Goal: Task Accomplishment & Management: Use online tool/utility

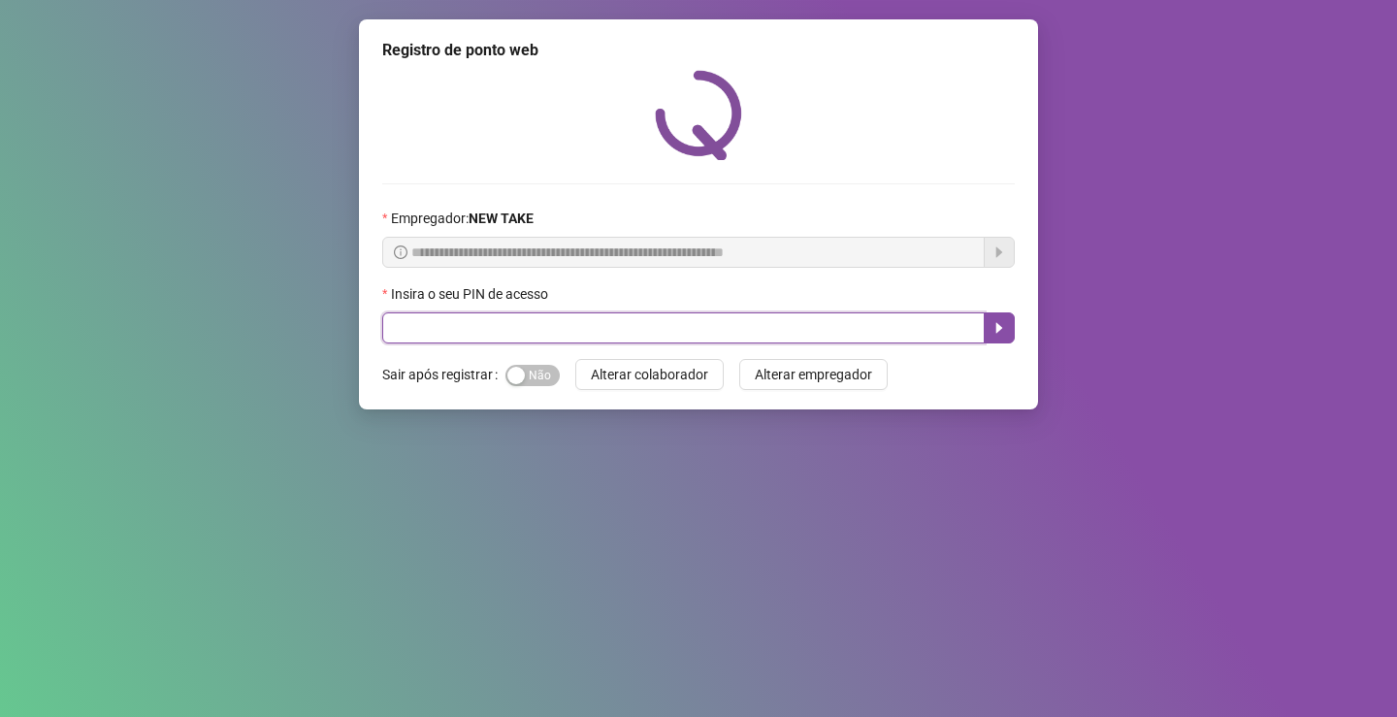
click at [666, 333] on input "text" at bounding box center [683, 327] width 603 height 31
type input "*****"
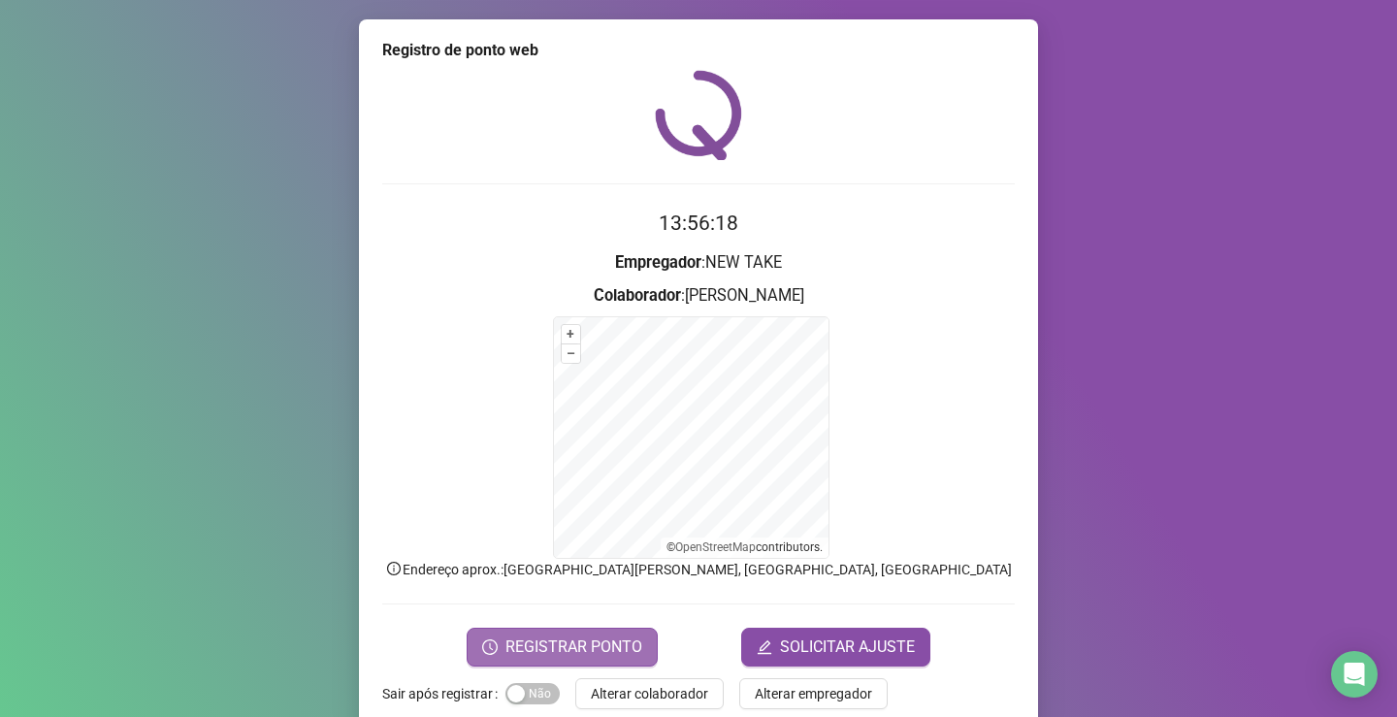
click at [576, 639] on span "REGISTRAR PONTO" at bounding box center [574, 647] width 137 height 23
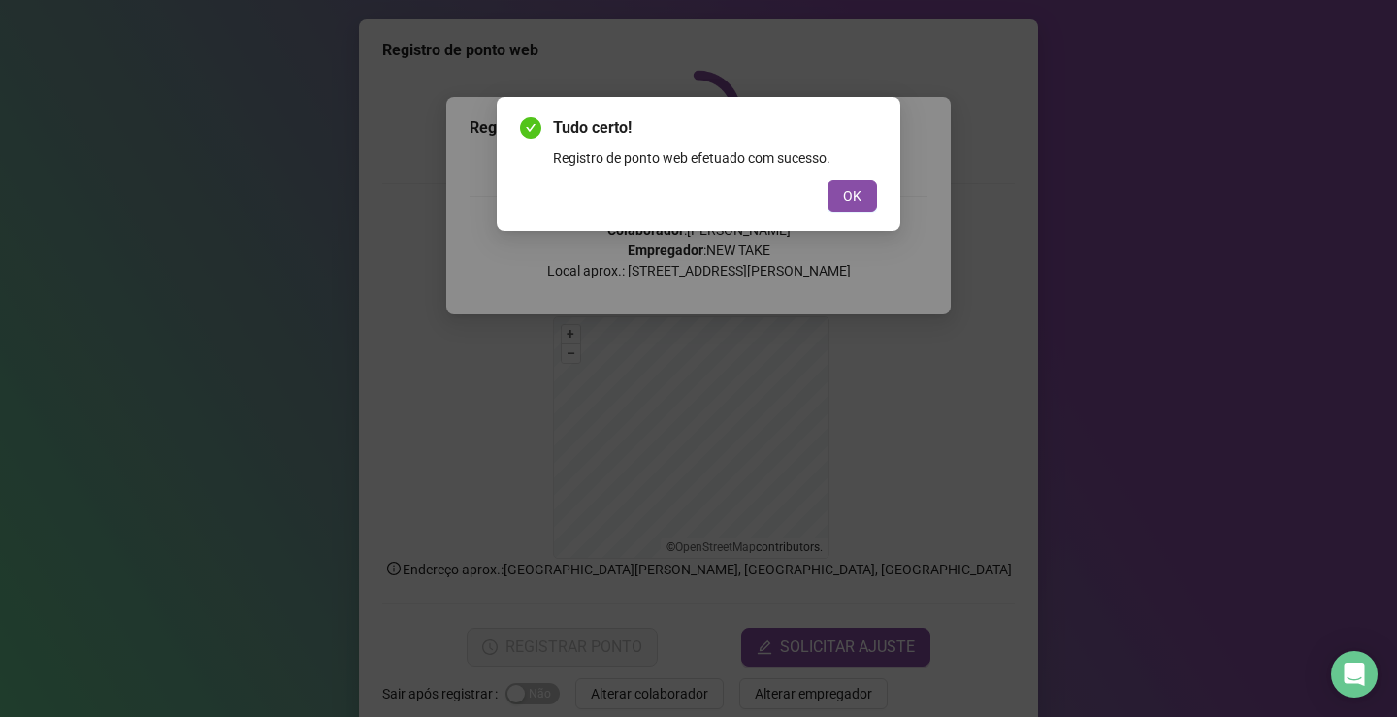
click at [840, 225] on div "Tudo certo! Registro de ponto web efetuado com sucesso. OK" at bounding box center [699, 164] width 404 height 134
click at [840, 216] on div "Tudo certo! Registro de ponto web efetuado com sucesso. OK" at bounding box center [699, 164] width 404 height 134
click at [842, 211] on button "OK" at bounding box center [852, 195] width 49 height 31
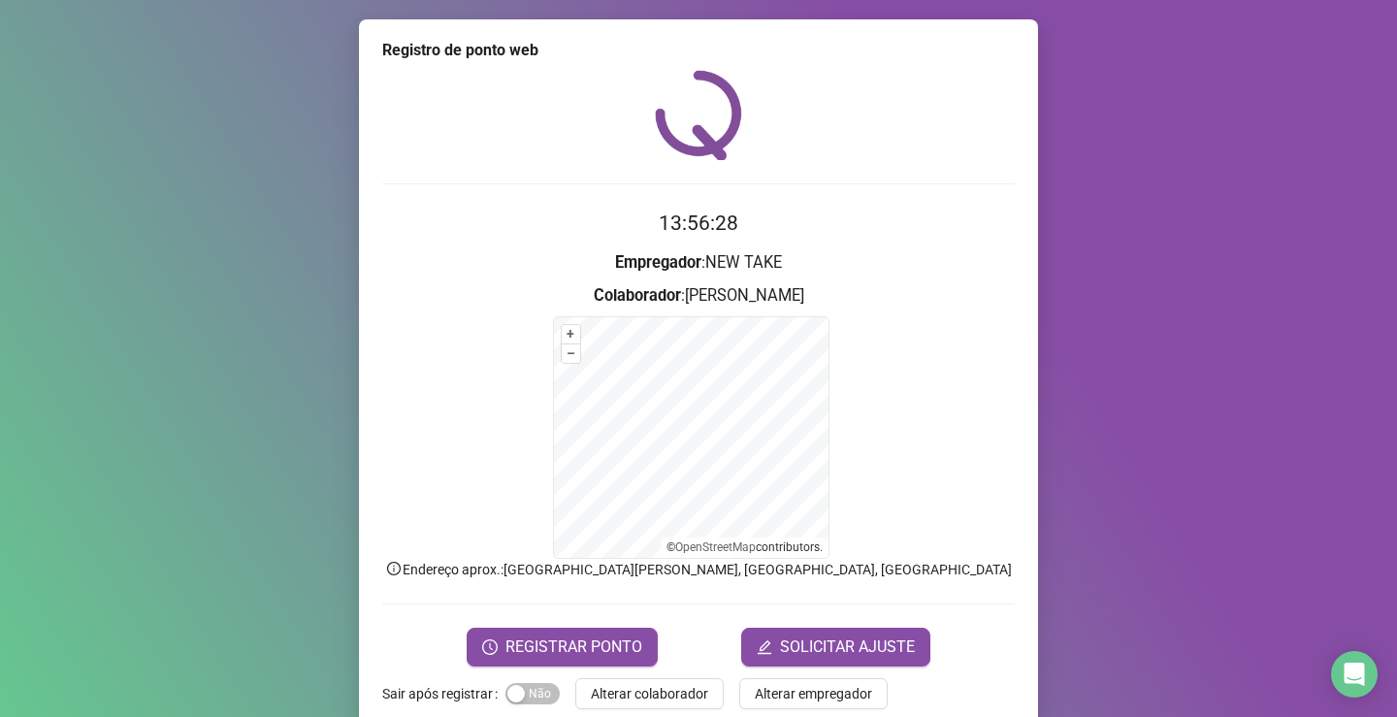
scroll to position [35, 0]
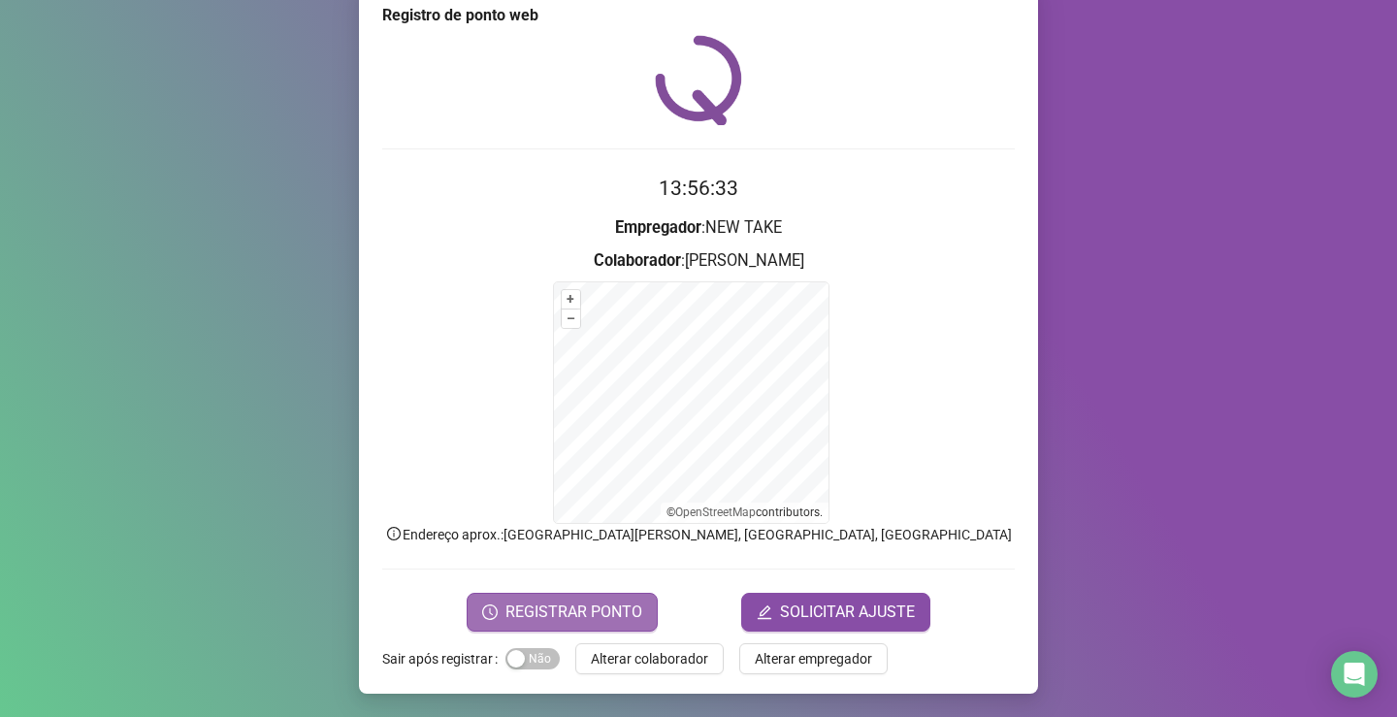
click at [556, 606] on span "REGISTRAR PONTO" at bounding box center [574, 612] width 137 height 23
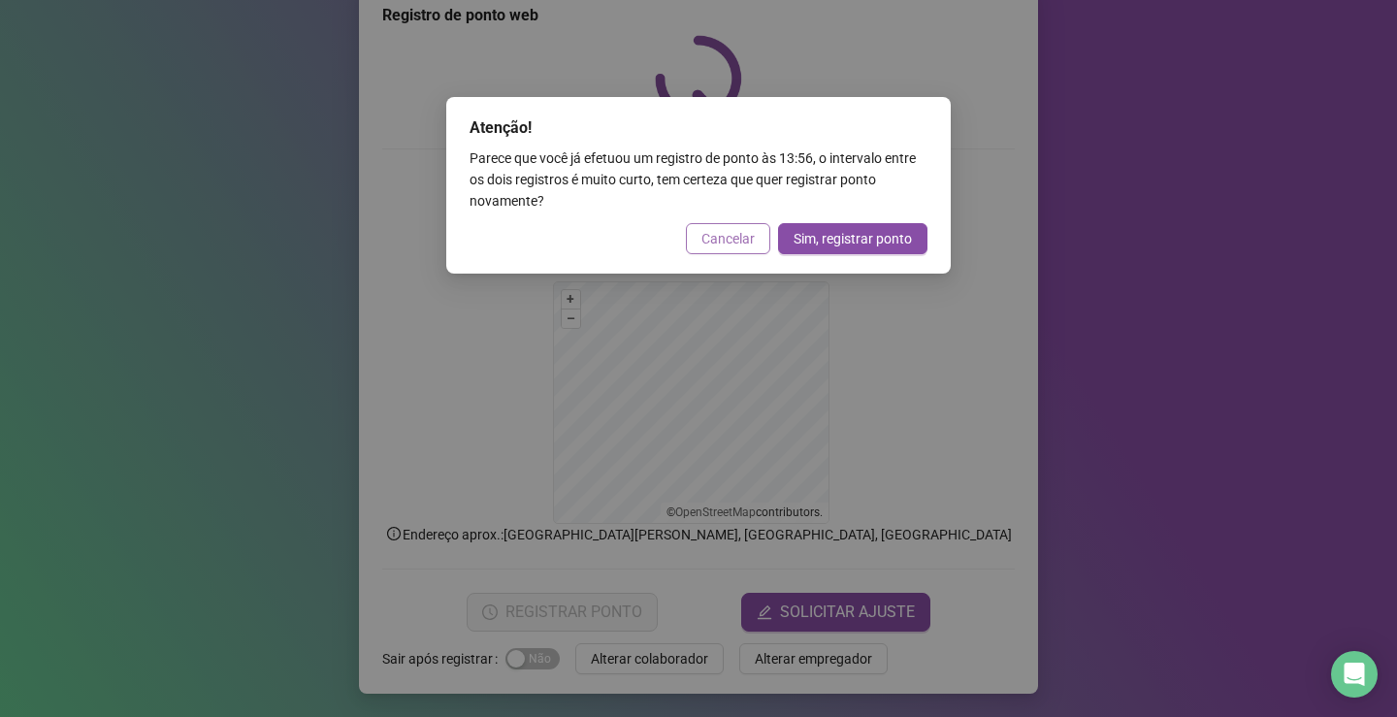
click at [724, 238] on span "Cancelar" at bounding box center [728, 238] width 53 height 21
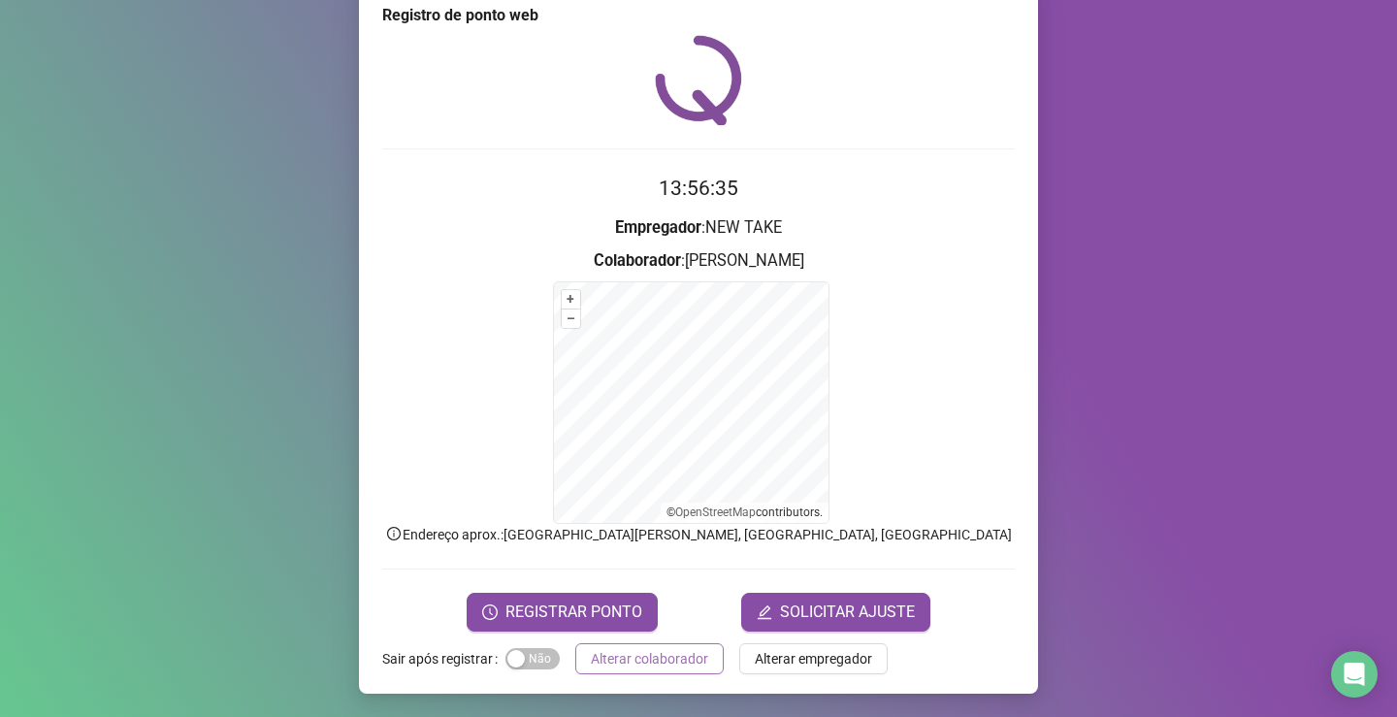
click at [615, 654] on span "Alterar colaborador" at bounding box center [649, 658] width 117 height 21
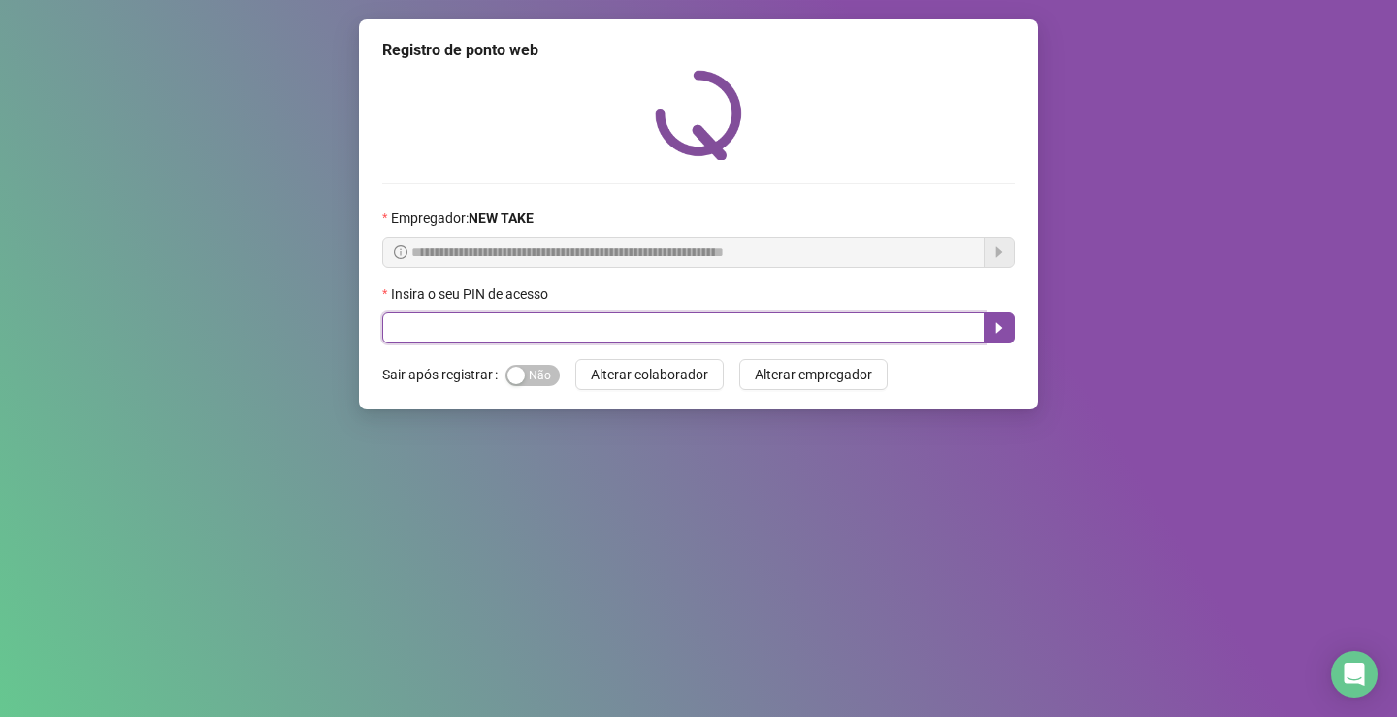
click at [466, 323] on input "text" at bounding box center [683, 327] width 603 height 31
type input "*****"
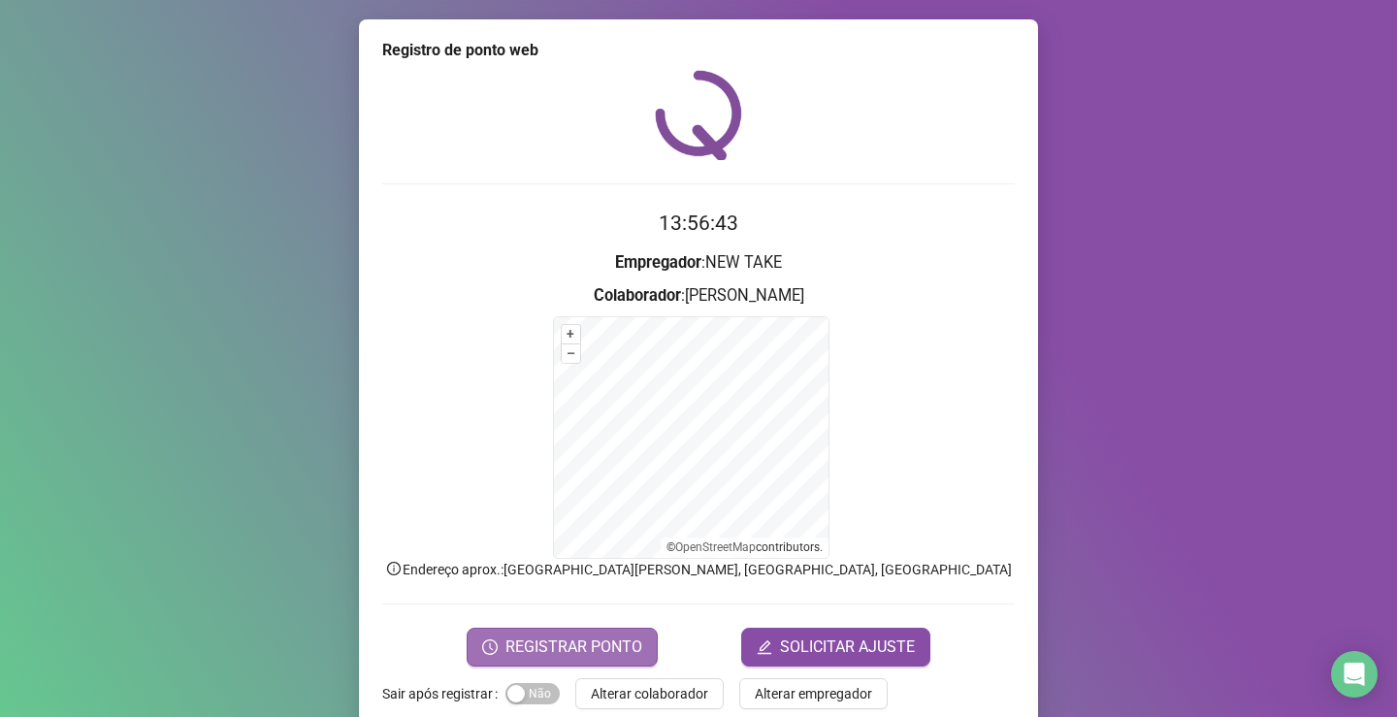
click at [598, 646] on span "REGISTRAR PONTO" at bounding box center [574, 647] width 137 height 23
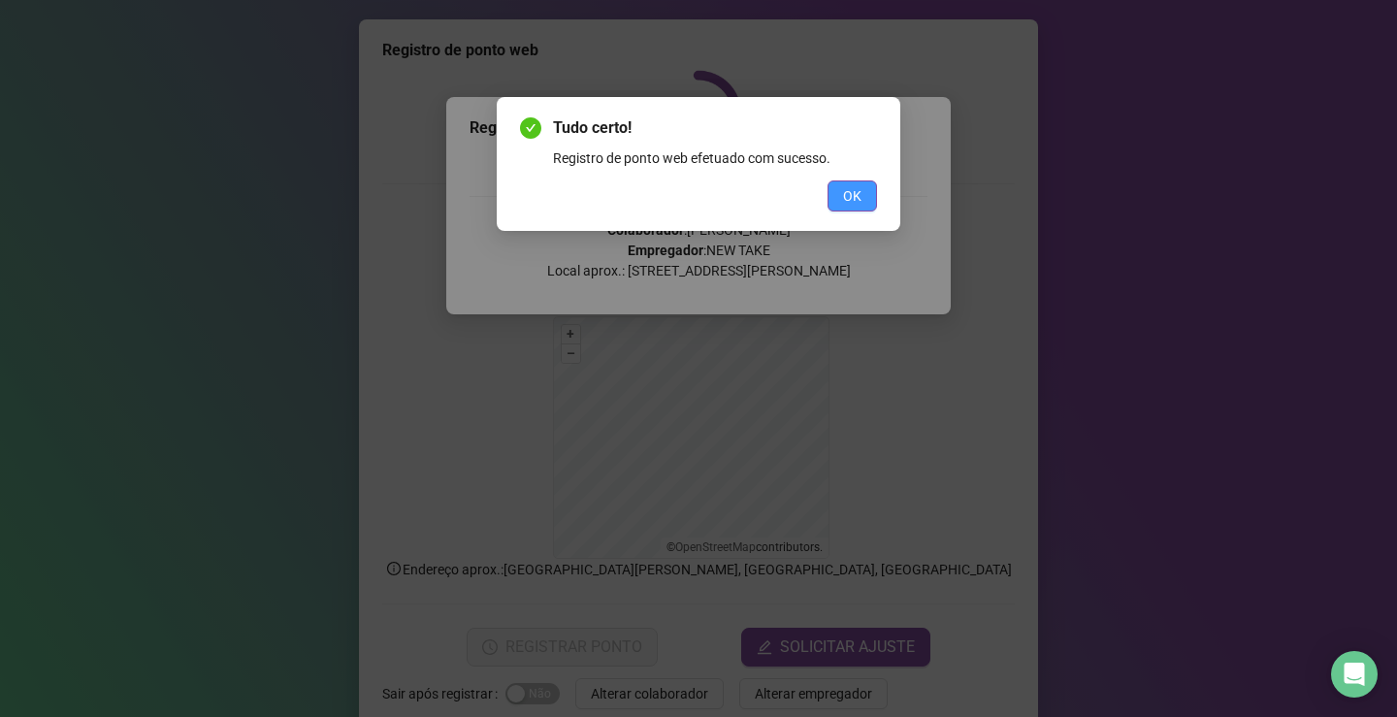
click at [852, 193] on span "OK" at bounding box center [852, 195] width 18 height 21
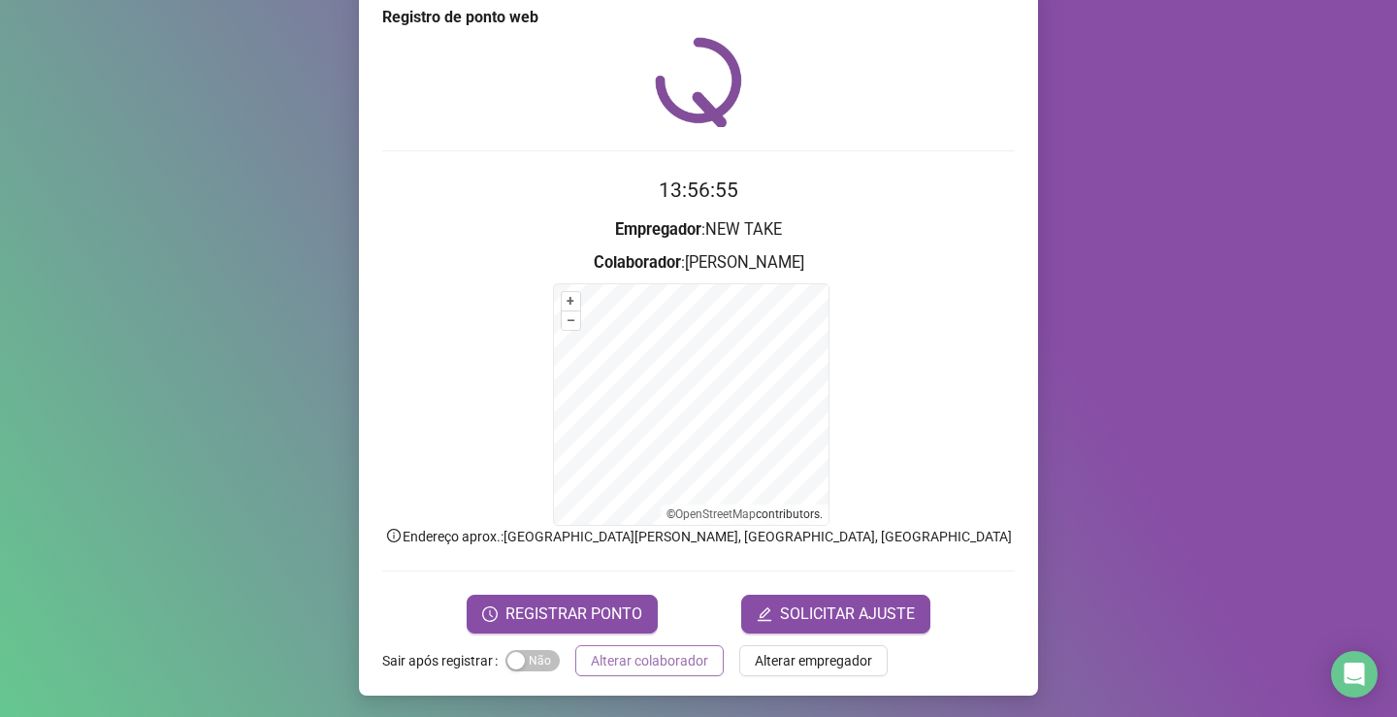
scroll to position [35, 0]
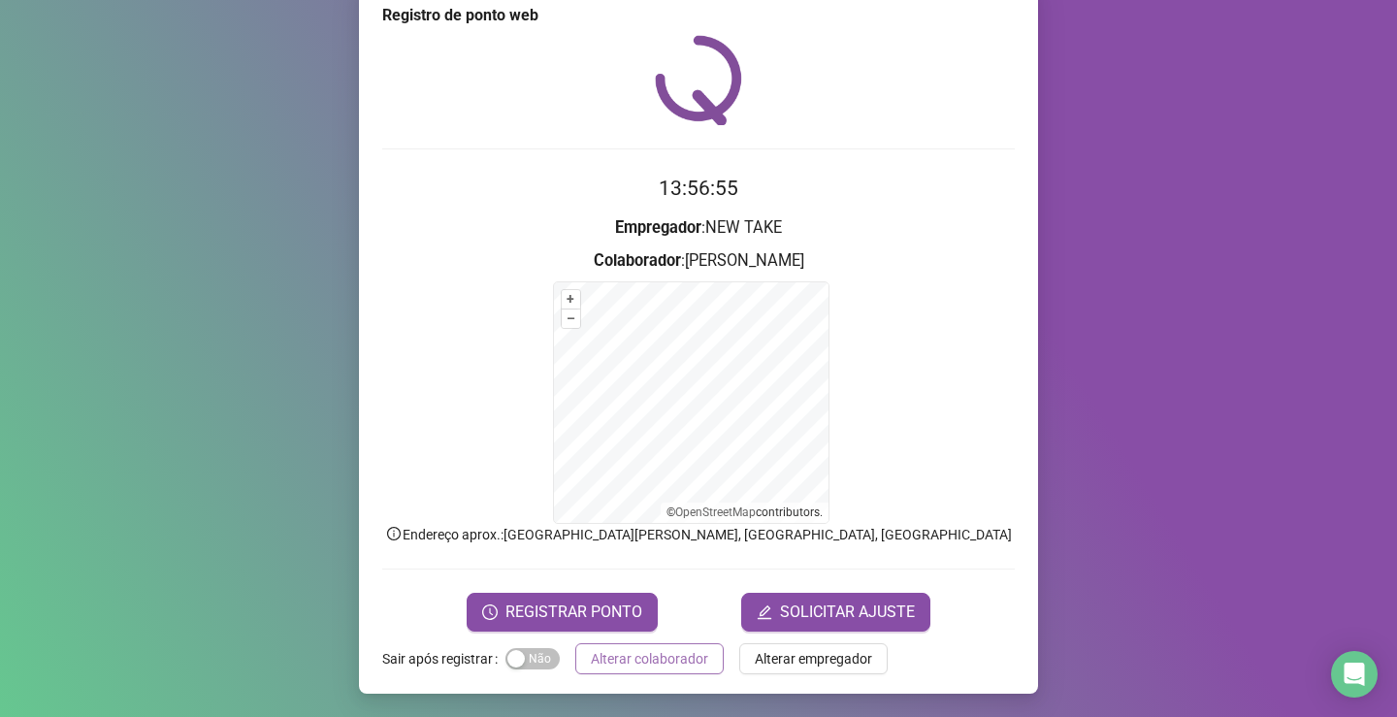
click at [655, 651] on span "Alterar colaborador" at bounding box center [649, 658] width 117 height 21
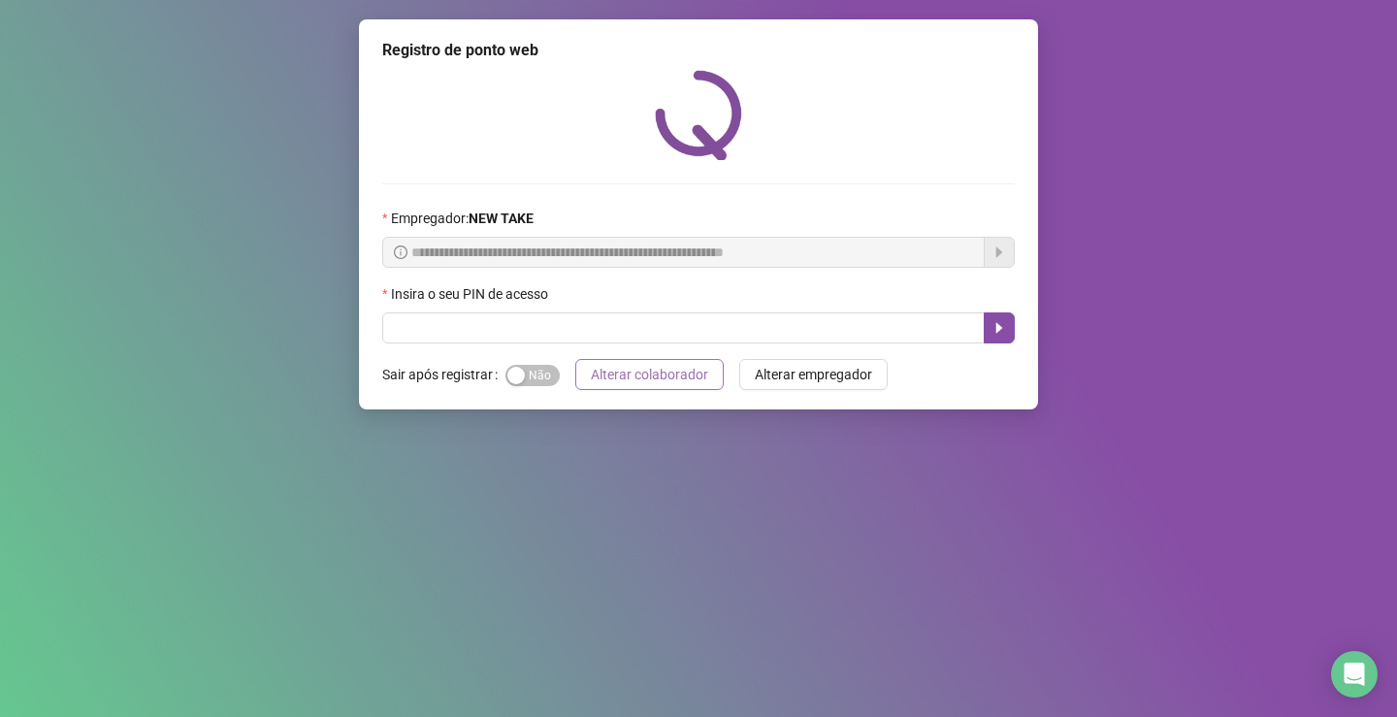
scroll to position [0, 0]
